Goal: Task Accomplishment & Management: Manage account settings

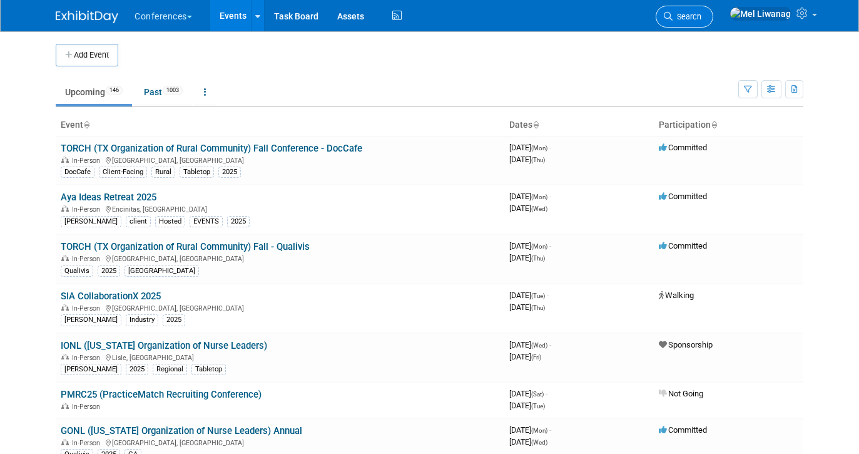
click at [701, 16] on span "Search" at bounding box center [687, 16] width 29 height 9
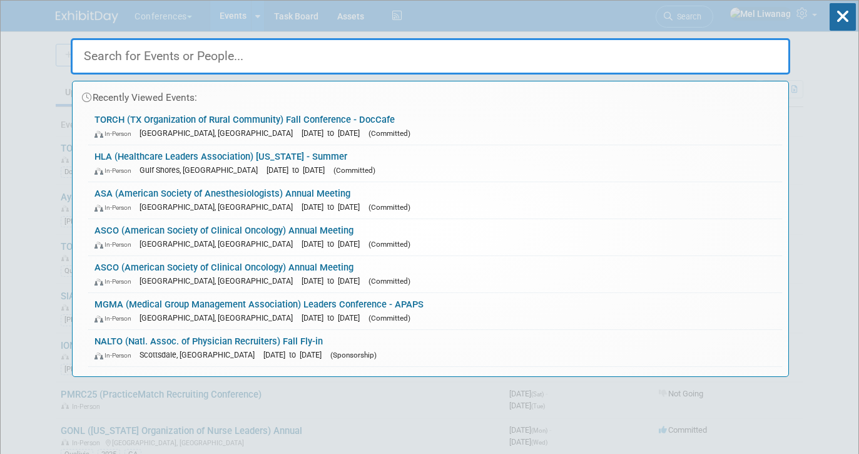
click at [318, 62] on input "text" at bounding box center [431, 56] width 720 height 36
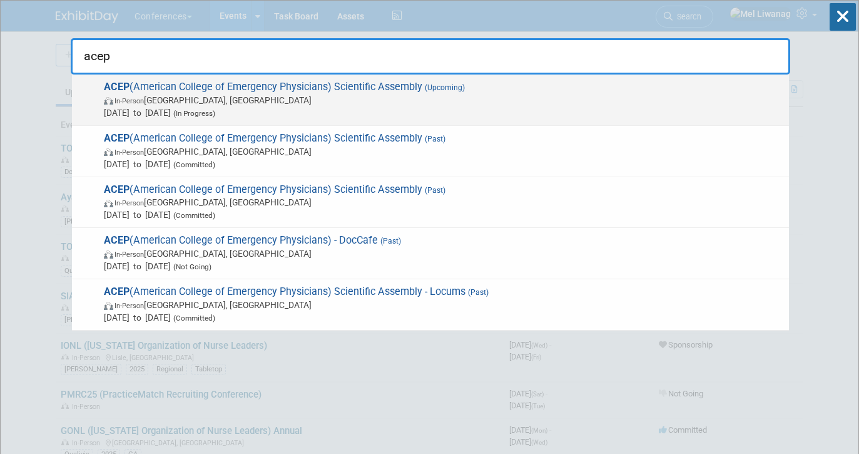
type input "acep"
click at [225, 91] on span "ACEP (American College of Emergency Physicians) Scientific Assembly (Upcoming) …" at bounding box center [441, 100] width 683 height 38
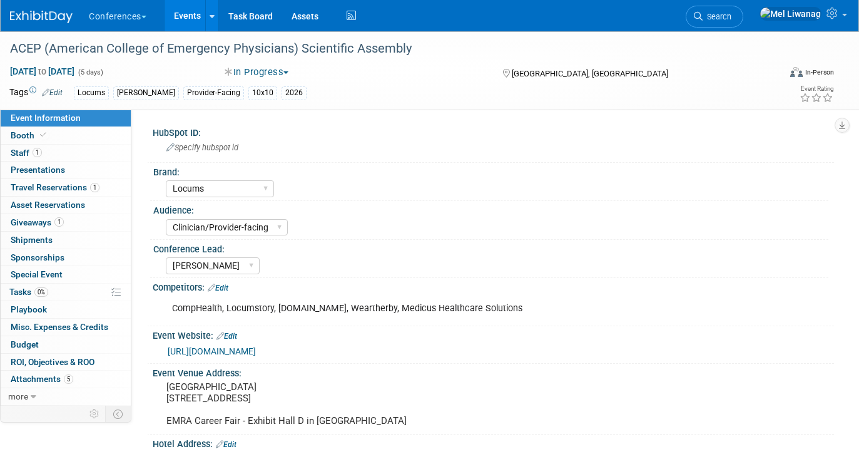
select select "Locums"
select select "Clinician/Provider-facing"
select select "[PERSON_NAME]"
click at [703, 19] on icon at bounding box center [698, 16] width 9 height 9
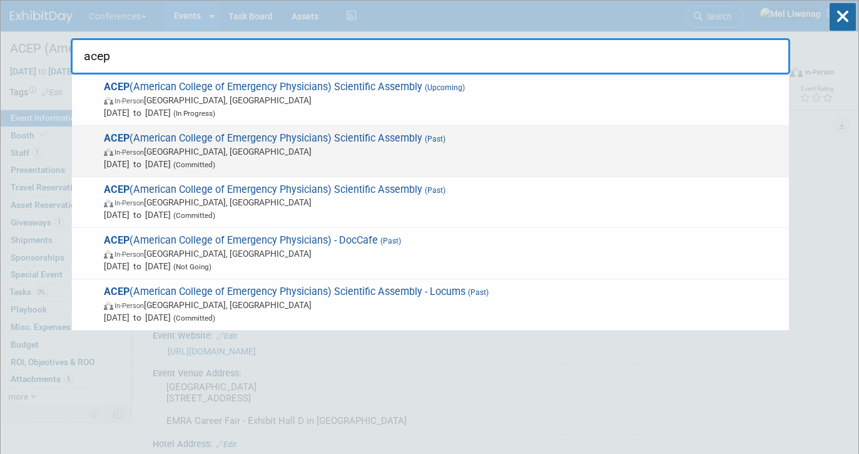
type input "acep"
click at [429, 169] on span "Sep 6, 2025 to Sep 9, 2025 (Committed)" at bounding box center [443, 164] width 679 height 13
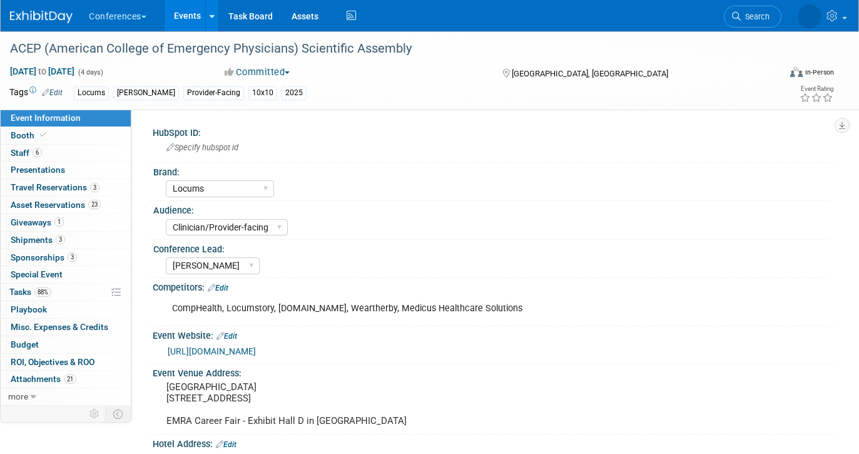
select select "Locums"
select select "Clinician/Provider-facing"
select select "[PERSON_NAME]"
click at [83, 291] on link "88% Tasks 88%" at bounding box center [66, 291] width 130 height 17
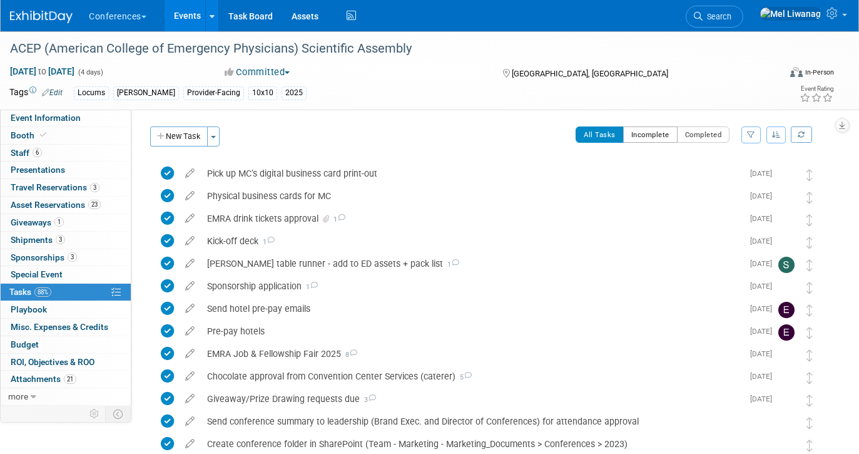
click at [647, 135] on button "Incomplete" at bounding box center [650, 134] width 54 height 16
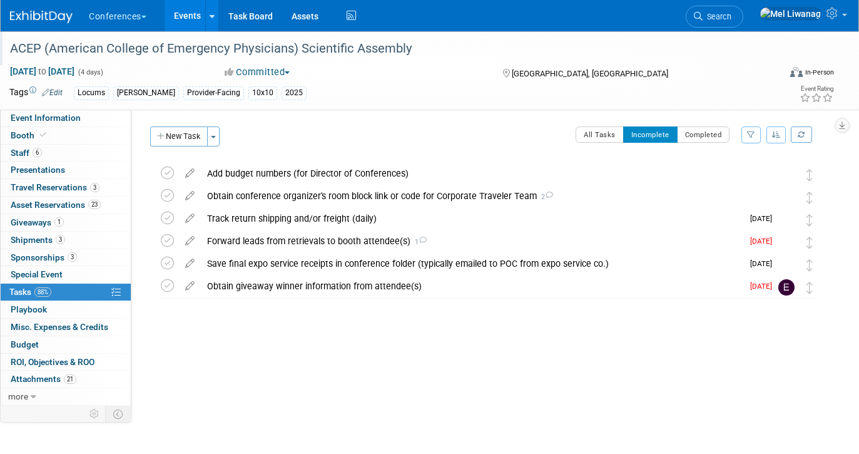
click at [382, 51] on div "ACEP (American College of Emergency Physicians) Scientific Assembly" at bounding box center [385, 49] width 758 height 23
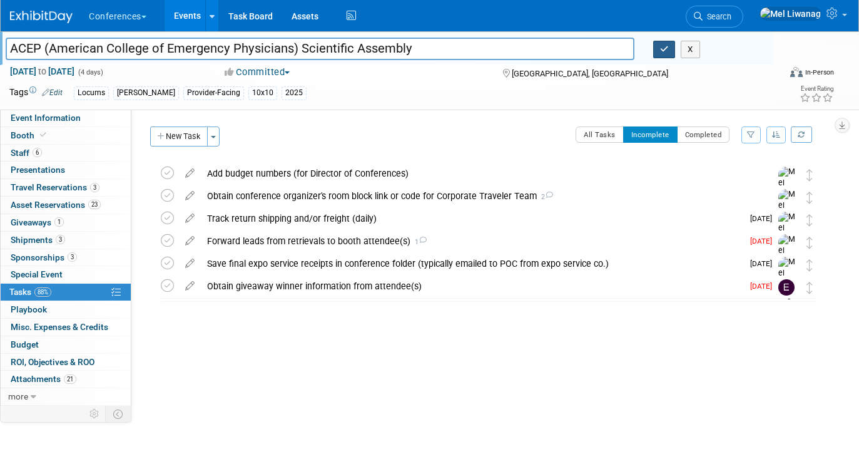
click at [673, 51] on button "button" at bounding box center [664, 50] width 23 height 18
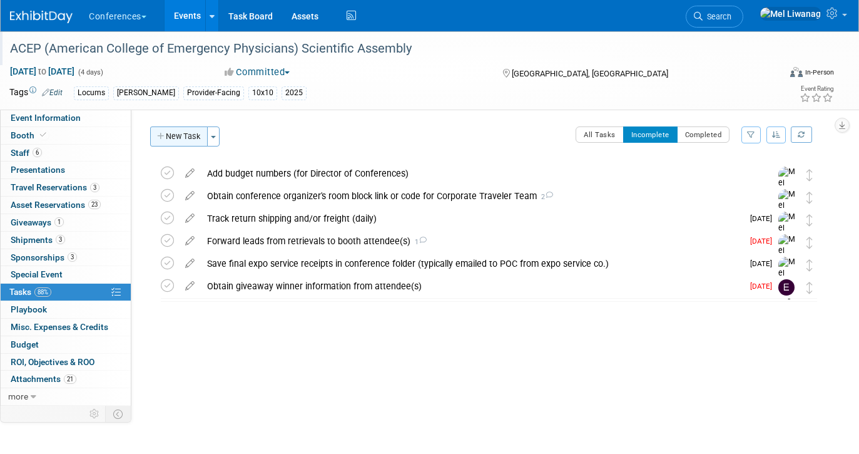
click at [189, 133] on button "New Task" at bounding box center [179, 136] width 58 height 20
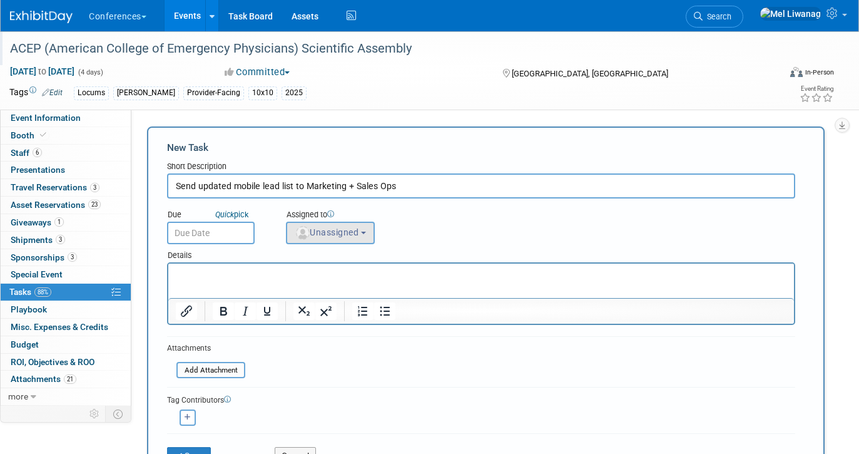
type input "Send updated mobile lead list to Marketing + Sales Ops"
click at [337, 243] on button "Unassigned" at bounding box center [330, 232] width 89 height 23
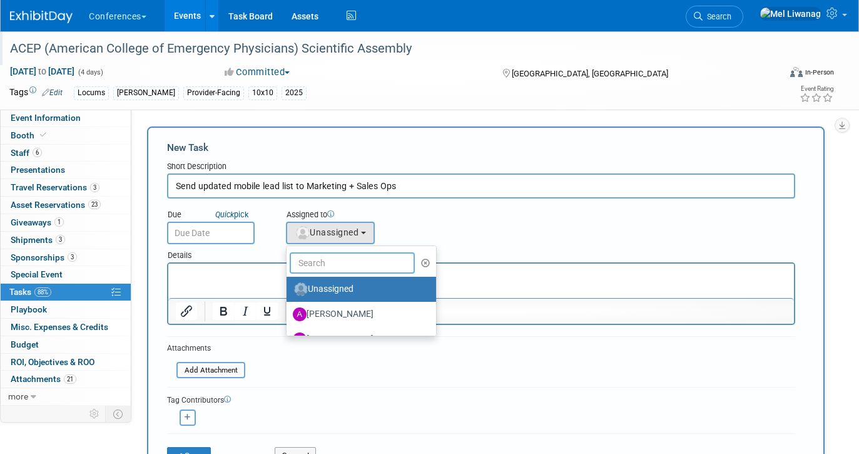
click at [322, 270] on input "text" at bounding box center [352, 262] width 125 height 21
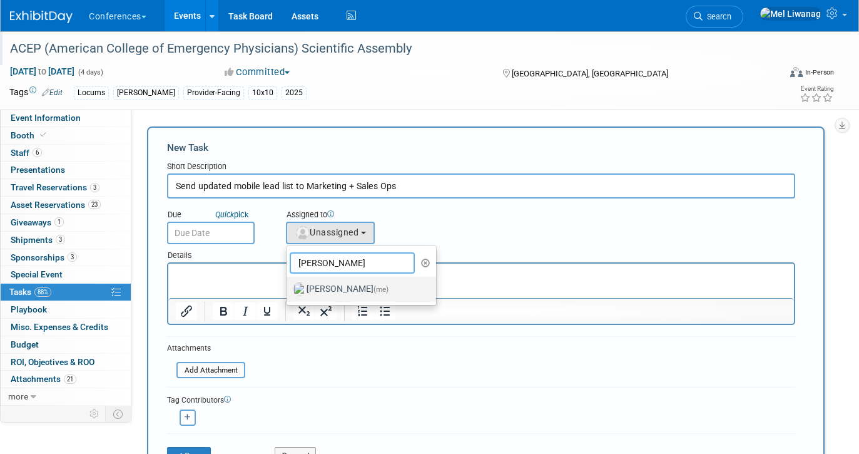
type input "mel"
click at [310, 293] on label "Mel Liwanag (me)" at bounding box center [358, 289] width 131 height 20
click at [288, 292] on input "Mel Liwanag (me)" at bounding box center [284, 287] width 8 height 8
select select "1669af0c-0251-4a15-8b2b-80baaaf13d1b"
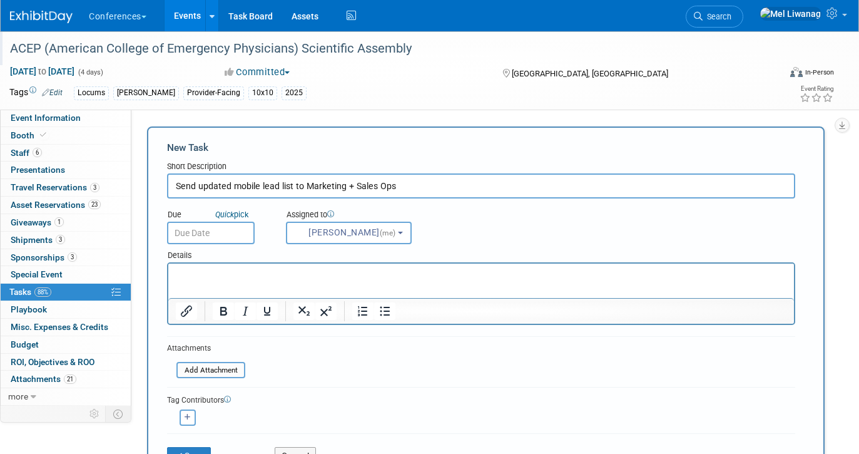
click at [204, 235] on input "text" at bounding box center [211, 232] width 88 height 23
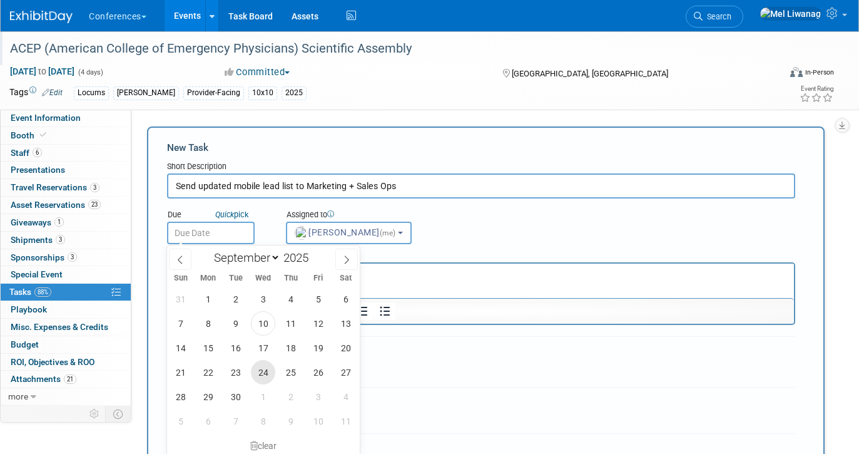
click at [267, 374] on span "24" at bounding box center [263, 372] width 24 height 24
type input "Sep 24, 2025"
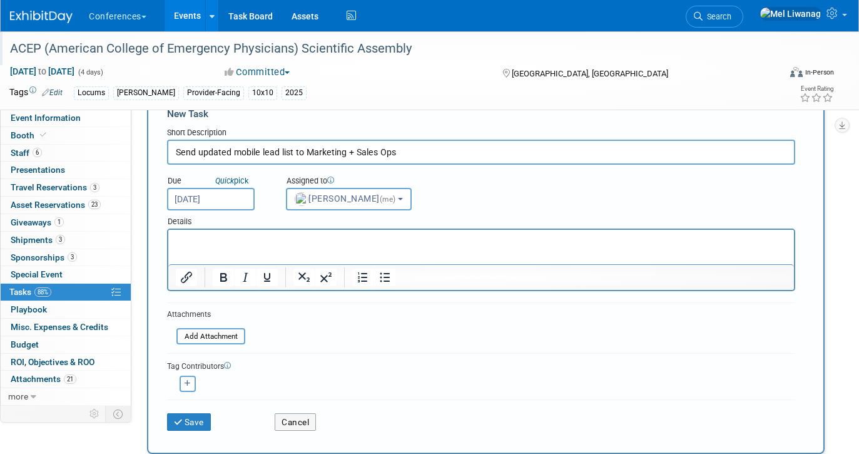
scroll to position [35, 0]
click at [192, 424] on button "Save" at bounding box center [189, 421] width 44 height 18
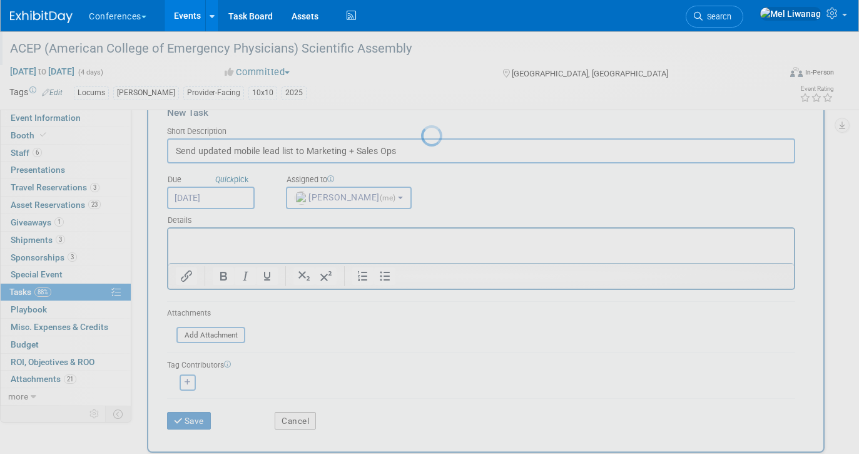
scroll to position [0, 0]
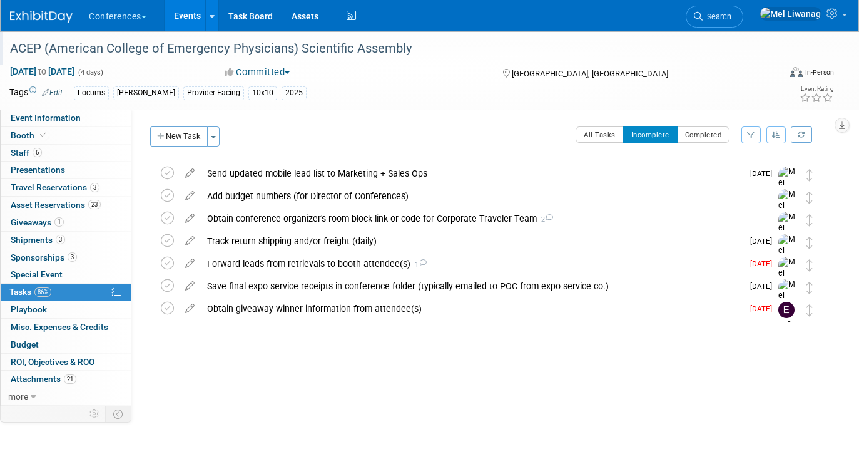
click at [747, 30] on div "Conferences Explore: My Workspaces 2 Go to Workspace: Conferences Marketing Req…" at bounding box center [421, 15] width 823 height 31
click at [743, 23] on link "Search" at bounding box center [715, 17] width 58 height 22
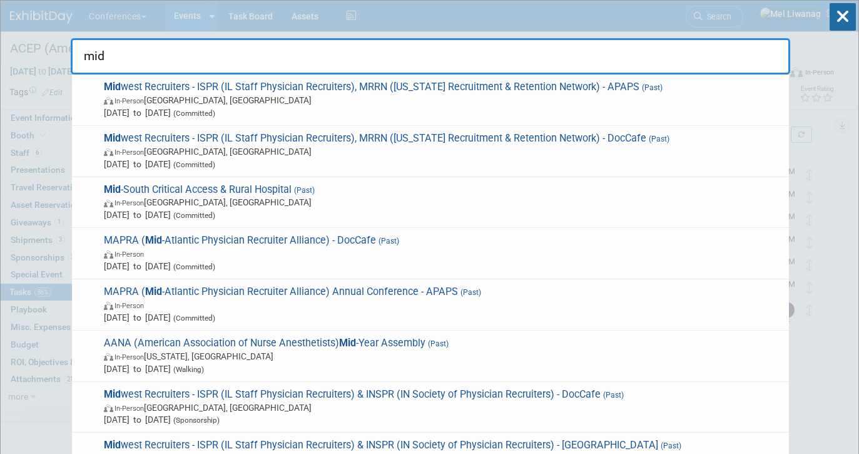
type input "mid"
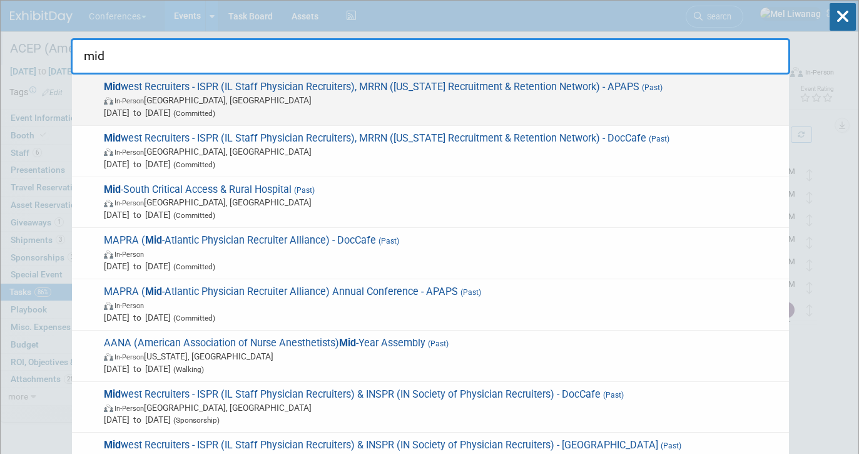
click at [456, 92] on span "Mid west Recruiters - ISPR (IL Staff Physician Recruiters), MRRN (Michigan Recr…" at bounding box center [441, 100] width 683 height 38
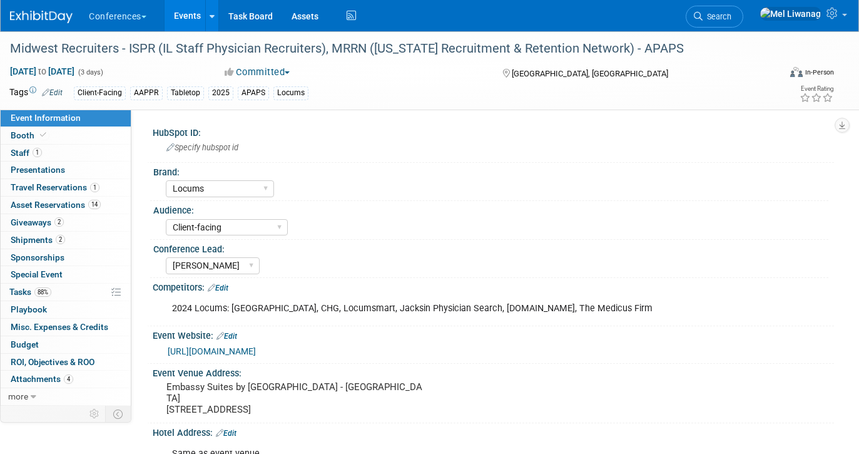
select select "Locums"
select select "Client-facing"
select select "[PERSON_NAME]"
click at [80, 298] on link "88% Tasks 88%" at bounding box center [66, 291] width 130 height 17
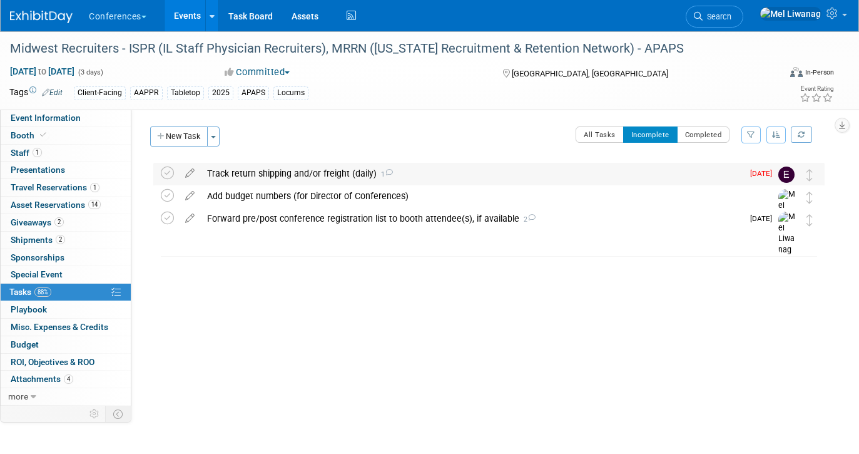
click at [283, 178] on div "Track return shipping and/or freight (daily) 1" at bounding box center [472, 173] width 542 height 21
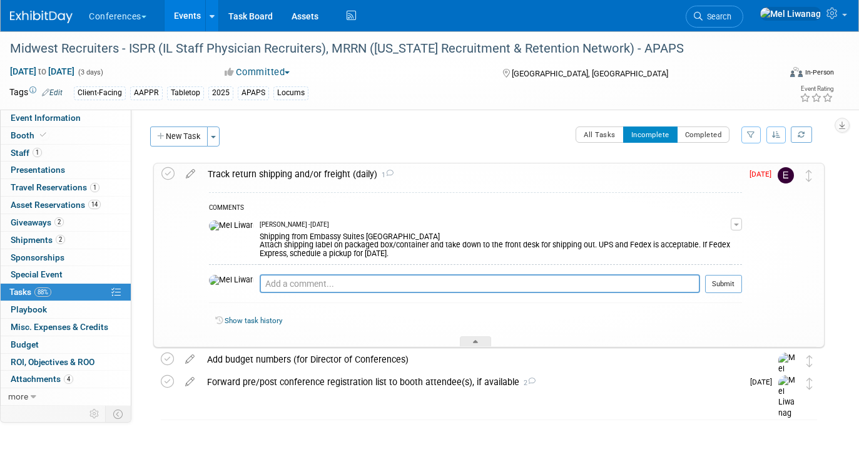
click at [283, 178] on div "Track return shipping and/or freight (daily) 1" at bounding box center [471, 173] width 541 height 21
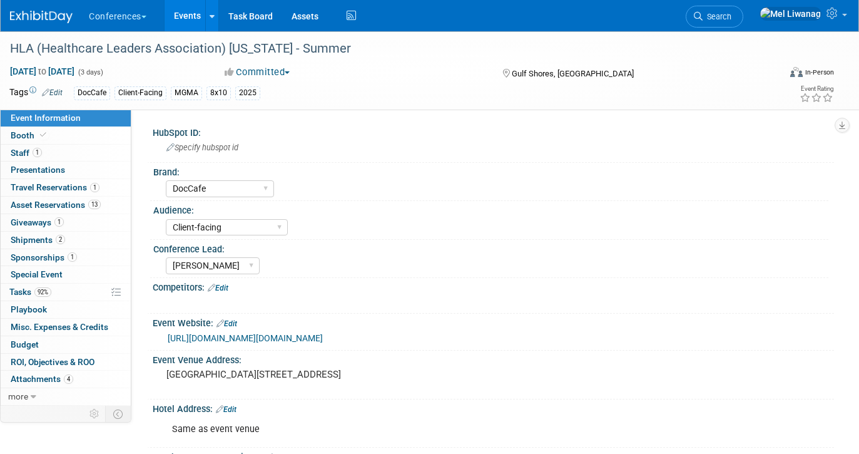
select select "DocCafe"
select select "Client-facing"
select select "[PERSON_NAME]"
click at [83, 289] on link "92% Tasks 92%" at bounding box center [66, 291] width 130 height 17
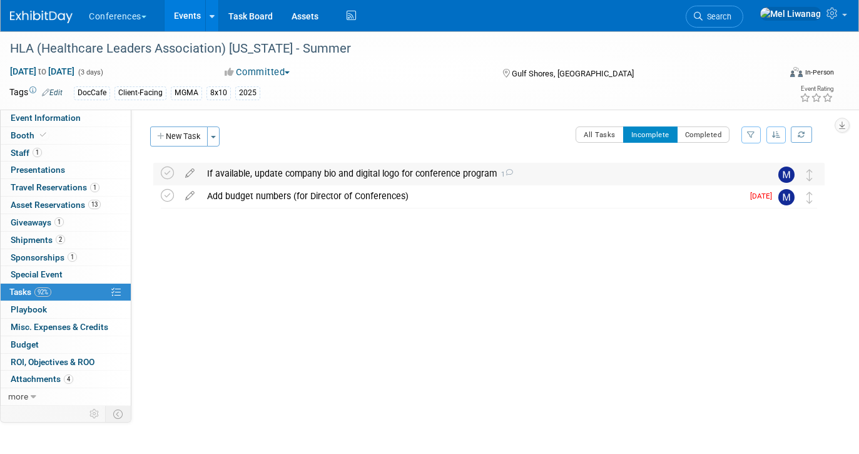
click at [454, 180] on div "If available, update company bio and digital logo for conference program 1" at bounding box center [477, 173] width 552 height 21
